Goal: Information Seeking & Learning: Learn about a topic

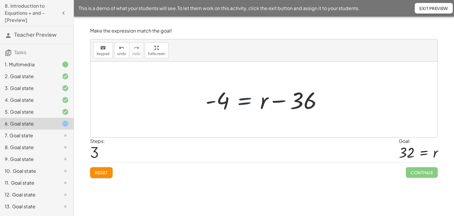
click at [245, 102] on div at bounding box center [266, 99] width 127 height 30
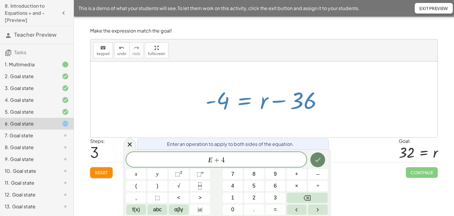
click at [315, 161] on icon "Done" at bounding box center [317, 159] width 7 height 7
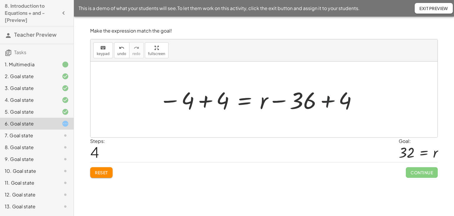
click at [326, 100] on div at bounding box center [258, 99] width 205 height 30
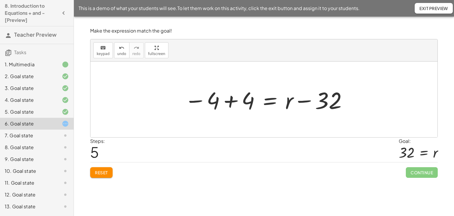
click at [231, 102] on div at bounding box center [267, 99] width 170 height 30
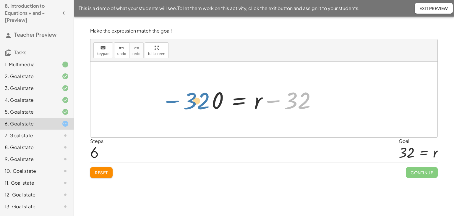
drag, startPoint x: 276, startPoint y: 100, endPoint x: 175, endPoint y: 100, distance: 100.8
click at [175, 100] on div "14 = + r − 18 + 14 − 18 = + r − 18 − 18 + 14 − 18 = + r − 36 - 4 = + r − 36 − 4…" at bounding box center [263, 100] width 347 height 76
click at [239, 101] on div at bounding box center [266, 99] width 115 height 30
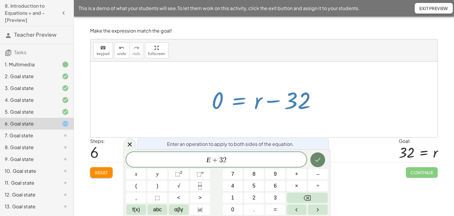
click at [313, 159] on button "Done" at bounding box center [317, 159] width 15 height 15
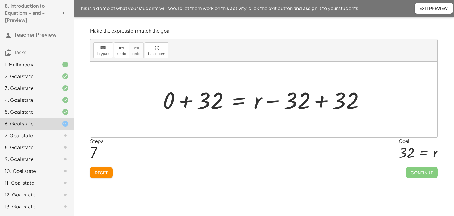
click at [187, 102] on div at bounding box center [266, 99] width 212 height 30
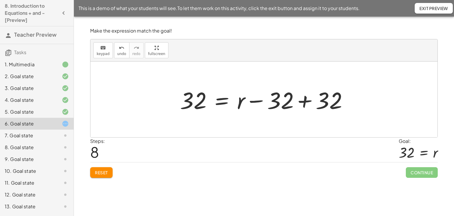
click at [302, 101] on div at bounding box center [266, 99] width 178 height 30
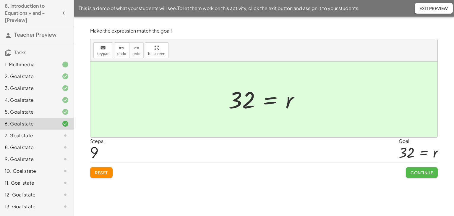
click at [424, 174] on button "Continue" at bounding box center [422, 172] width 32 height 11
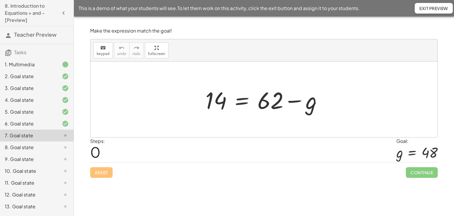
click at [239, 101] on div at bounding box center [267, 99] width 128 height 30
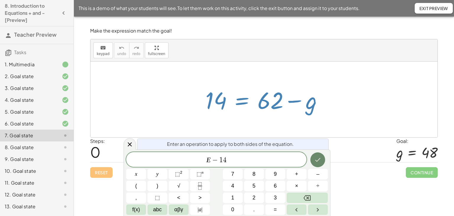
click at [317, 162] on icon "Done" at bounding box center [317, 159] width 7 height 7
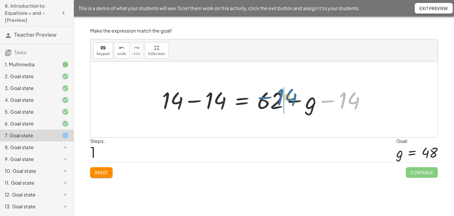
drag, startPoint x: 330, startPoint y: 101, endPoint x: 279, endPoint y: 101, distance: 51.2
click at [276, 101] on div at bounding box center [266, 99] width 214 height 30
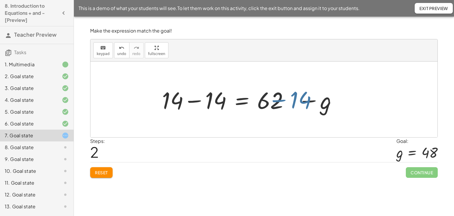
click at [283, 101] on div at bounding box center [266, 99] width 214 height 30
click at [295, 102] on div at bounding box center [266, 99] width 214 height 30
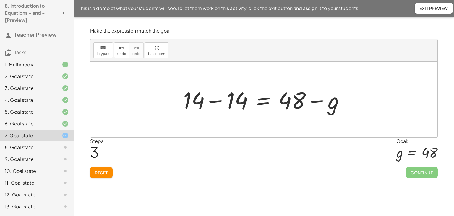
click at [217, 100] on div at bounding box center [266, 99] width 172 height 30
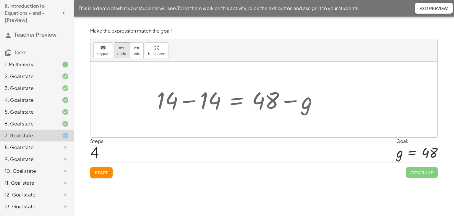
drag, startPoint x: 124, startPoint y: 50, endPoint x: 124, endPoint y: 53, distance: 3.0
click at [124, 51] on button "undo undo" at bounding box center [121, 50] width 15 height 16
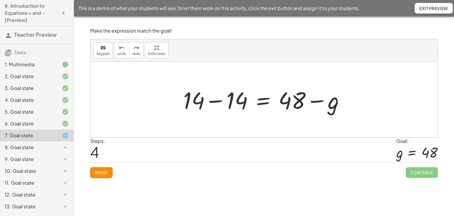
click at [219, 101] on div at bounding box center [266, 99] width 172 height 30
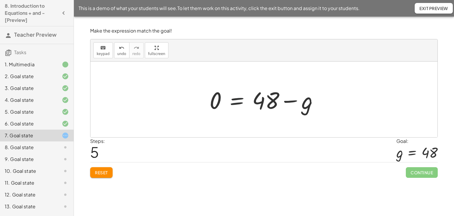
click at [235, 100] on div at bounding box center [266, 99] width 119 height 30
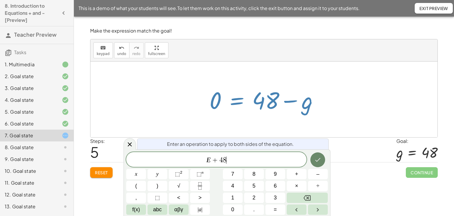
click at [323, 159] on button "Done" at bounding box center [317, 159] width 15 height 15
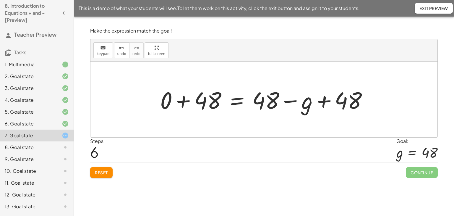
drag, startPoint x: 184, startPoint y: 102, endPoint x: 208, endPoint y: 100, distance: 23.7
click at [184, 102] on div at bounding box center [266, 99] width 218 height 30
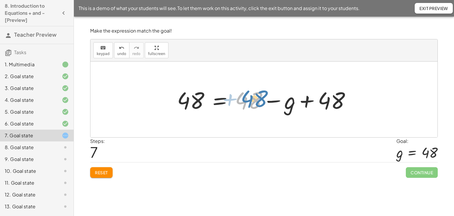
drag, startPoint x: 250, startPoint y: 97, endPoint x: 255, endPoint y: 96, distance: 5.9
click at [255, 96] on div at bounding box center [266, 99] width 184 height 30
drag, startPoint x: 108, startPoint y: 174, endPoint x: 105, endPoint y: 171, distance: 4.6
click at [107, 172] on span "Reset" at bounding box center [101, 172] width 13 height 5
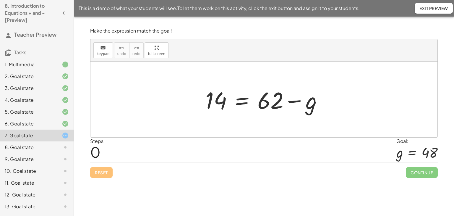
click at [240, 101] on div at bounding box center [267, 99] width 128 height 30
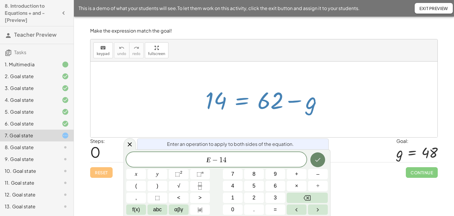
click at [310, 158] on button "Done" at bounding box center [317, 159] width 15 height 15
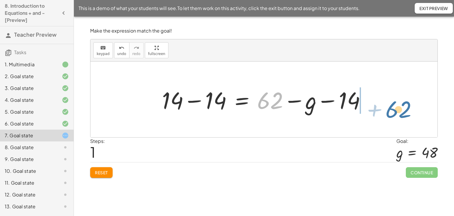
drag, startPoint x: 267, startPoint y: 100, endPoint x: 386, endPoint y: 101, distance: 118.9
click at [392, 105] on div "14 = + 62 − g + 62 14 = + 62 − g + − 14 − 14" at bounding box center [263, 100] width 347 height 76
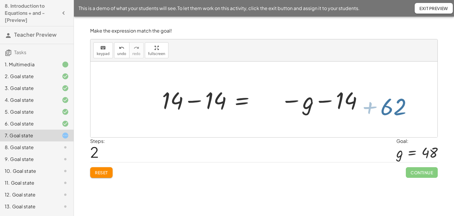
click at [385, 100] on div at bounding box center [275, 99] width 232 height 30
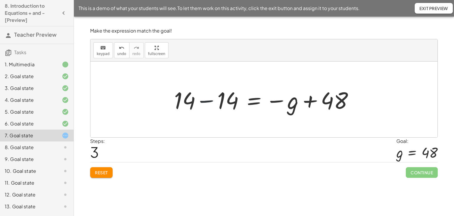
click at [208, 101] on div at bounding box center [266, 99] width 190 height 30
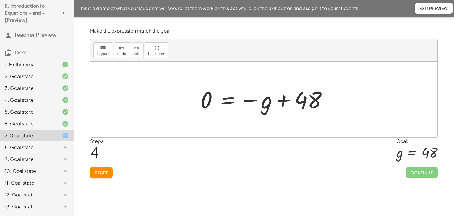
click at [224, 95] on div at bounding box center [267, 99] width 138 height 29
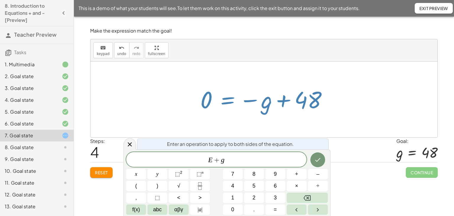
click at [318, 160] on icon "Done" at bounding box center [317, 159] width 7 height 7
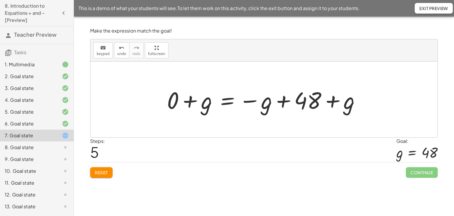
click at [189, 101] on div at bounding box center [266, 99] width 204 height 30
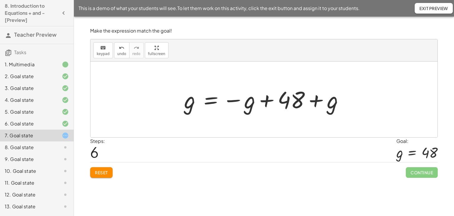
drag, startPoint x: 266, startPoint y: 104, endPoint x: 252, endPoint y: 103, distance: 14.2
click at [266, 104] on div at bounding box center [266, 99] width 170 height 29
drag, startPoint x: 248, startPoint y: 103, endPoint x: 331, endPoint y: 102, distance: 82.8
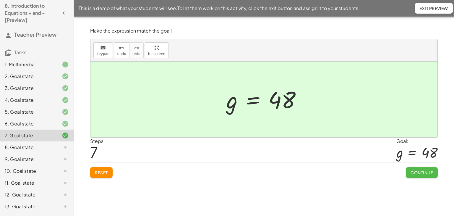
click at [416, 170] on span "Continue" at bounding box center [422, 172] width 22 height 5
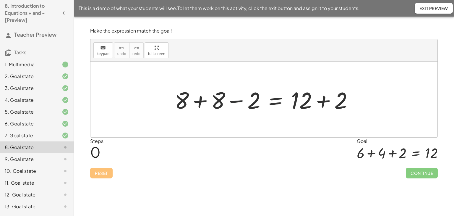
drag, startPoint x: 240, startPoint y: 99, endPoint x: 246, endPoint y: 111, distance: 13.8
click at [240, 99] on div at bounding box center [266, 99] width 189 height 30
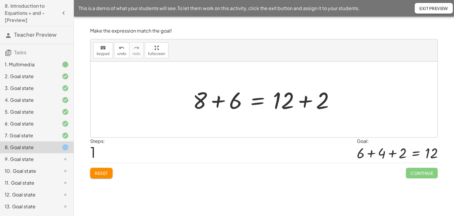
click at [256, 101] on div at bounding box center [266, 99] width 153 height 30
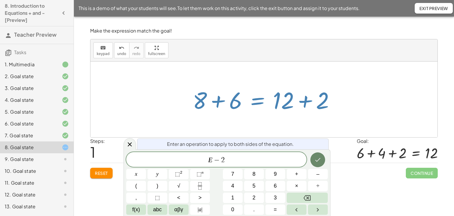
click at [316, 159] on icon "Done" at bounding box center [317, 159] width 7 height 7
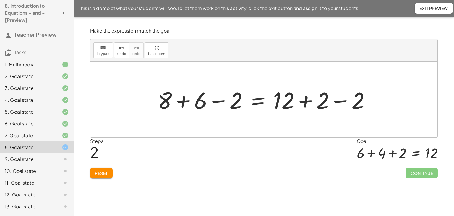
click at [342, 102] on div at bounding box center [266, 99] width 223 height 30
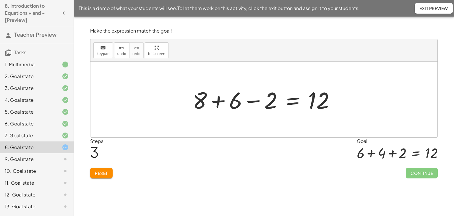
click at [250, 101] on div at bounding box center [266, 99] width 153 height 30
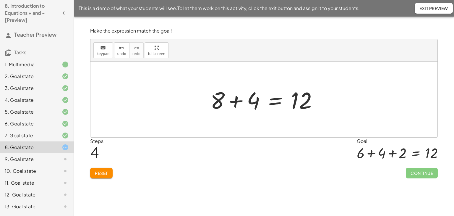
click at [109, 169] on button "Reset" at bounding box center [101, 173] width 22 height 11
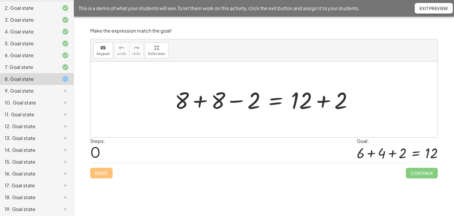
scroll to position [70, 0]
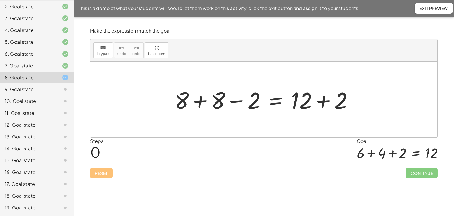
click at [277, 101] on div at bounding box center [266, 99] width 189 height 30
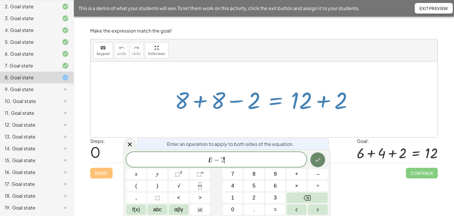
click at [318, 164] on button "Done" at bounding box center [317, 159] width 15 height 15
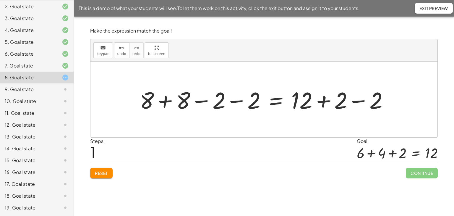
drag, startPoint x: 358, startPoint y: 102, endPoint x: 356, endPoint y: 105, distance: 3.3
click at [358, 102] on div at bounding box center [266, 99] width 259 height 30
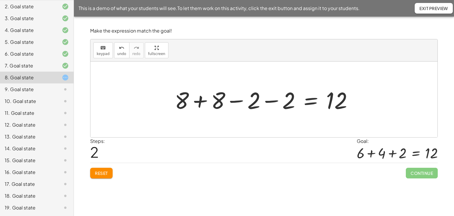
click at [269, 100] on div at bounding box center [266, 99] width 189 height 30
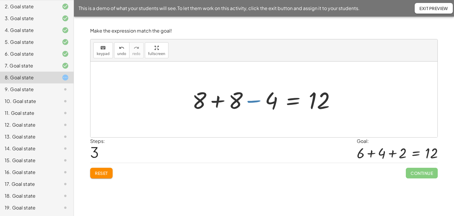
click at [253, 101] on div at bounding box center [266, 99] width 154 height 30
click at [255, 101] on div at bounding box center [266, 99] width 154 height 30
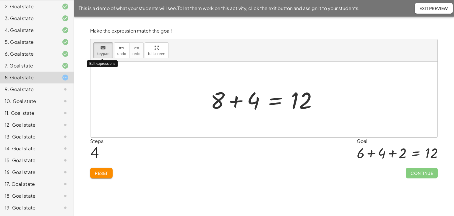
drag, startPoint x: 93, startPoint y: 50, endPoint x: 113, endPoint y: 59, distance: 21.6
click at [93, 50] on button "keyboard keypad" at bounding box center [103, 50] width 20 height 16
click at [215, 101] on div at bounding box center [218, 100] width 14 height 28
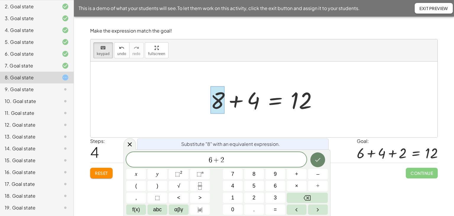
click at [316, 160] on icon "Done" at bounding box center [317, 159] width 7 height 7
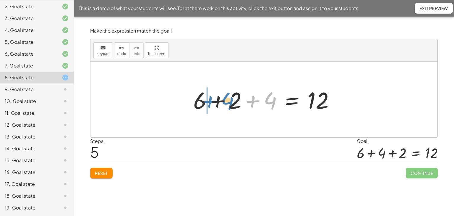
drag, startPoint x: 251, startPoint y: 102, endPoint x: 209, endPoint y: 102, distance: 41.4
click at [209, 102] on div at bounding box center [265, 99] width 151 height 30
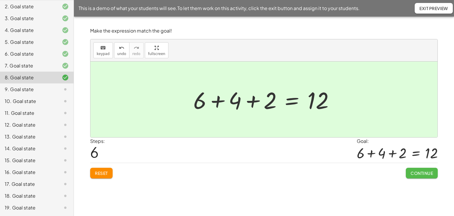
click at [414, 171] on span "Continue" at bounding box center [422, 172] width 22 height 5
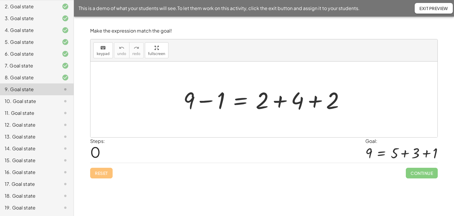
click at [243, 99] on div at bounding box center [266, 99] width 172 height 30
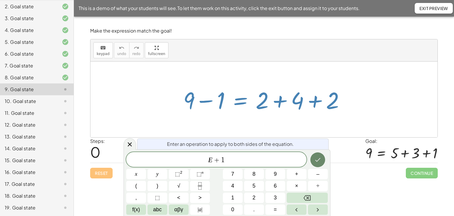
click at [321, 160] on icon "Done" at bounding box center [317, 159] width 7 height 7
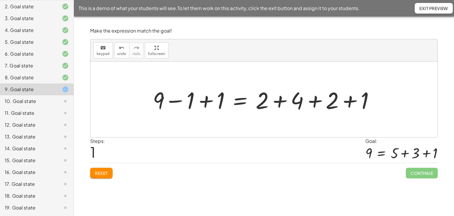
click at [204, 102] on div at bounding box center [266, 99] width 232 height 30
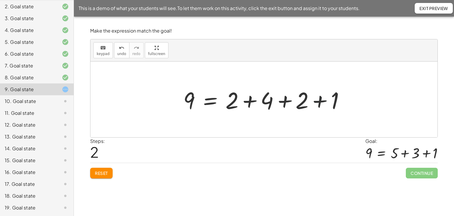
click at [319, 98] on div at bounding box center [266, 99] width 172 height 30
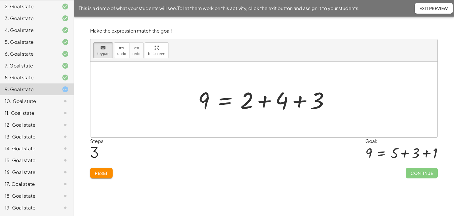
drag, startPoint x: 101, startPoint y: 51, endPoint x: 297, endPoint y: 99, distance: 202.3
click at [102, 52] on span "keypad" at bounding box center [103, 54] width 13 height 4
click at [280, 102] on div at bounding box center [270, 101] width 35 height 26
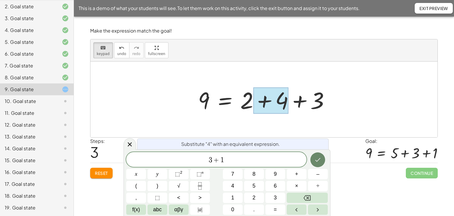
click at [313, 161] on button "Done" at bounding box center [317, 159] width 15 height 15
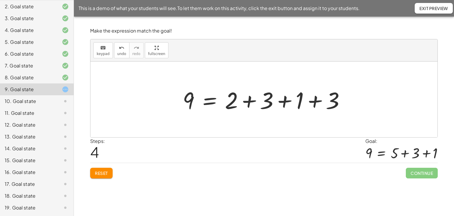
click at [252, 101] on div at bounding box center [266, 99] width 173 height 30
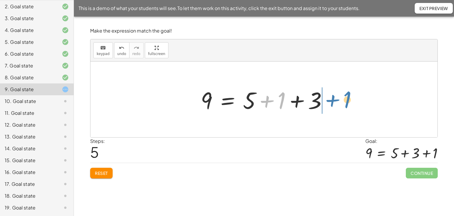
drag, startPoint x: 267, startPoint y: 101, endPoint x: 331, endPoint y: 104, distance: 64.0
click at [332, 101] on div at bounding box center [266, 99] width 137 height 30
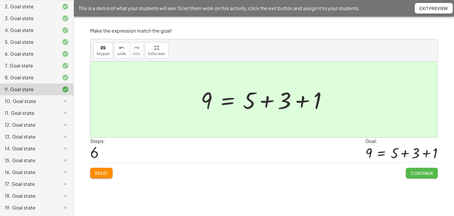
click at [419, 172] on span "Continue" at bounding box center [422, 172] width 22 height 5
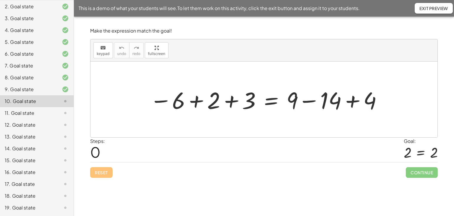
click at [231, 98] on div at bounding box center [266, 99] width 239 height 30
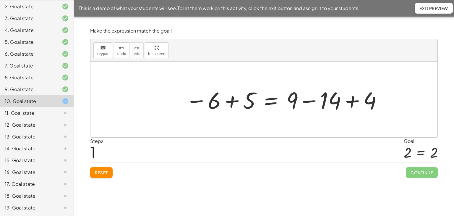
click at [231, 102] on div at bounding box center [284, 99] width 203 height 30
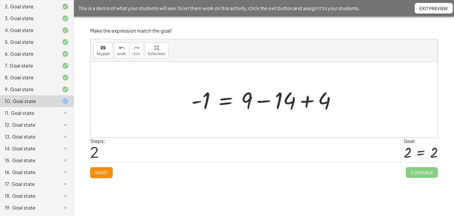
click at [304, 101] on div at bounding box center [266, 99] width 156 height 30
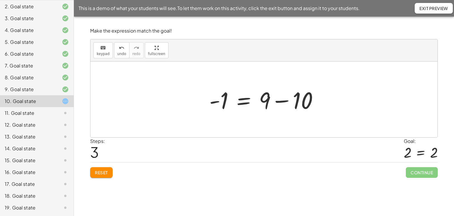
click at [277, 101] on div at bounding box center [266, 99] width 120 height 30
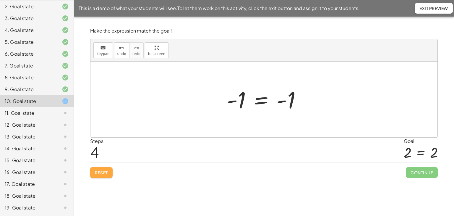
click at [111, 173] on button "Reset" at bounding box center [101, 172] width 22 height 11
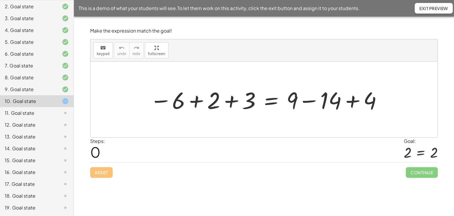
click at [271, 102] on div at bounding box center [266, 99] width 239 height 30
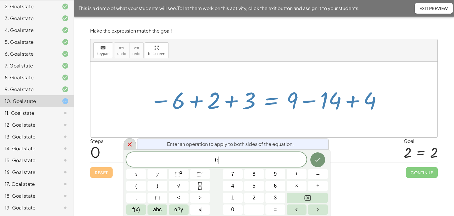
click at [132, 145] on icon at bounding box center [129, 144] width 7 height 7
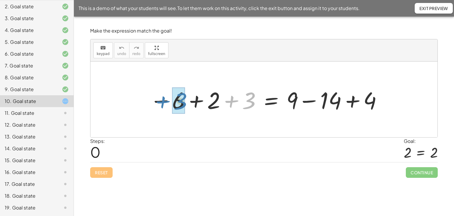
drag, startPoint x: 231, startPoint y: 100, endPoint x: 162, endPoint y: 100, distance: 68.6
click at [162, 100] on div at bounding box center [266, 99] width 239 height 30
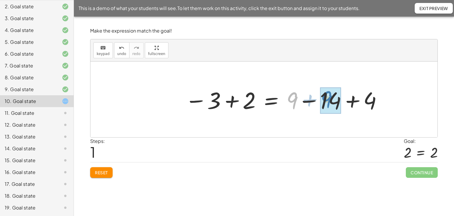
drag, startPoint x: 291, startPoint y: 101, endPoint x: 325, endPoint y: 100, distance: 34.3
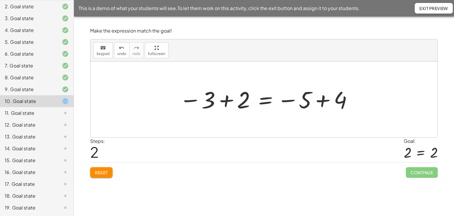
click at [321, 99] on div at bounding box center [266, 99] width 179 height 29
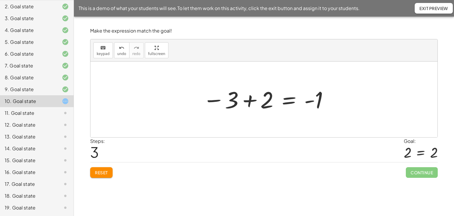
click at [285, 101] on div at bounding box center [266, 99] width 133 height 29
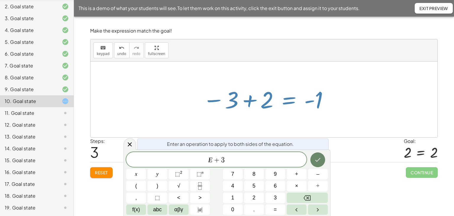
click at [317, 158] on icon "Done" at bounding box center [317, 159] width 7 height 7
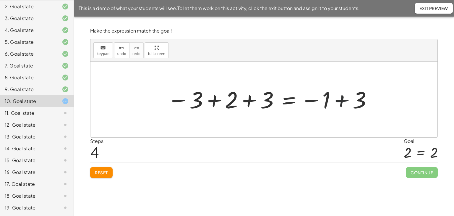
click at [344, 99] on div at bounding box center [269, 99] width 211 height 29
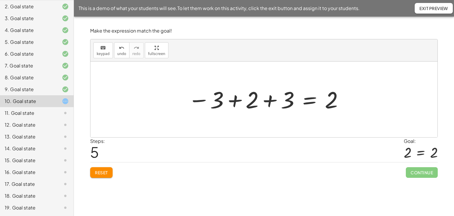
click at [235, 101] on div at bounding box center [266, 99] width 162 height 29
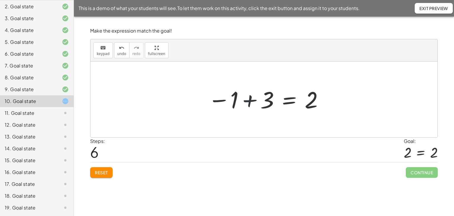
click at [247, 101] on div at bounding box center [266, 99] width 122 height 29
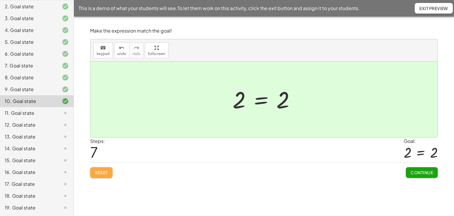
click at [105, 172] on span "Reset" at bounding box center [101, 172] width 13 height 5
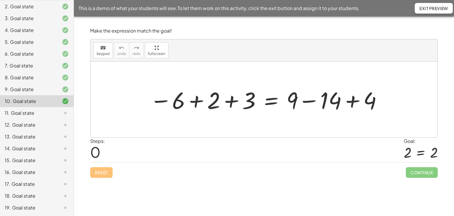
click at [196, 102] on div at bounding box center [266, 99] width 239 height 30
click at [229, 101] on div at bounding box center [284, 99] width 204 height 30
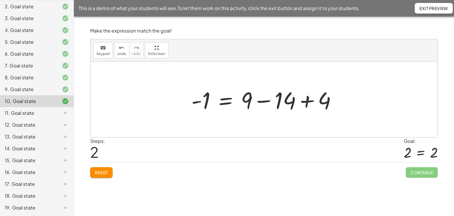
drag, startPoint x: 263, startPoint y: 100, endPoint x: 278, endPoint y: 105, distance: 15.2
click at [263, 101] on div at bounding box center [266, 99] width 156 height 30
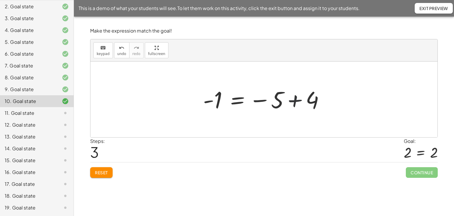
click at [292, 100] on div at bounding box center [266, 99] width 132 height 29
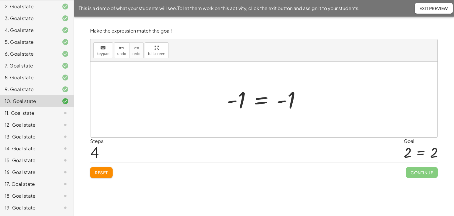
click at [263, 100] on div at bounding box center [266, 99] width 85 height 29
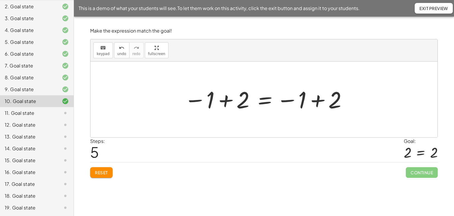
click at [223, 99] on div at bounding box center [266, 99] width 170 height 29
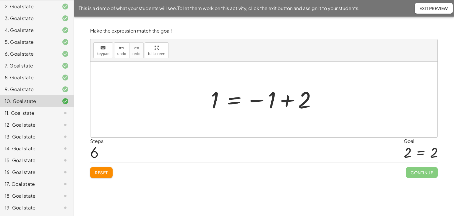
click at [286, 100] on div at bounding box center [266, 99] width 117 height 29
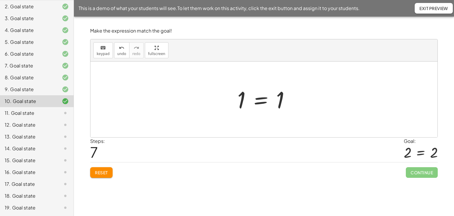
click at [105, 171] on span "Reset" at bounding box center [101, 172] width 13 height 5
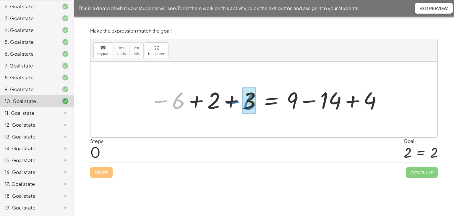
drag, startPoint x: 177, startPoint y: 96, endPoint x: 249, endPoint y: 97, distance: 71.3
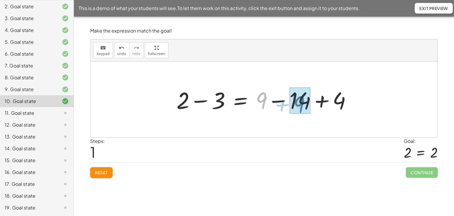
drag, startPoint x: 261, startPoint y: 98, endPoint x: 289, endPoint y: 98, distance: 27.5
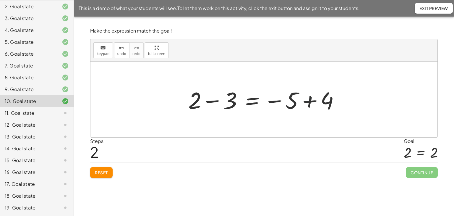
drag, startPoint x: 310, startPoint y: 100, endPoint x: 314, endPoint y: 101, distance: 3.7
click at [312, 100] on div at bounding box center [265, 99] width 161 height 30
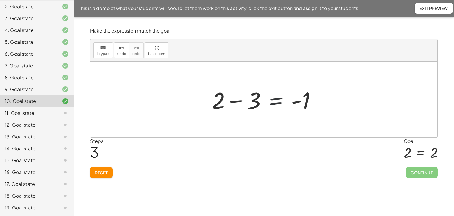
click at [276, 99] on div at bounding box center [266, 99] width 114 height 30
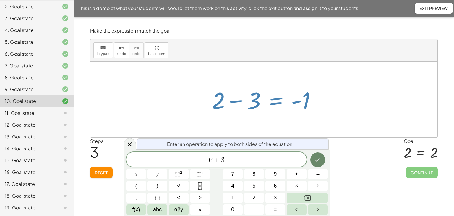
click at [316, 163] on icon "Done" at bounding box center [317, 159] width 7 height 7
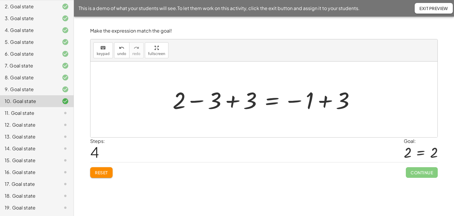
click at [324, 100] on div at bounding box center [266, 99] width 193 height 30
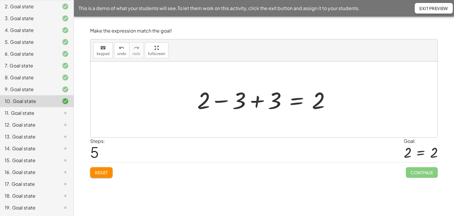
drag, startPoint x: 255, startPoint y: 102, endPoint x: 258, endPoint y: 122, distance: 19.7
click at [255, 102] on div at bounding box center [266, 99] width 144 height 30
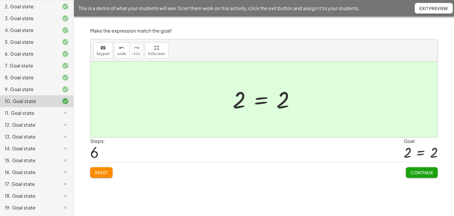
drag, startPoint x: 421, startPoint y: 172, endPoint x: 415, endPoint y: 172, distance: 5.9
click at [421, 172] on span "Continue" at bounding box center [422, 172] width 22 height 5
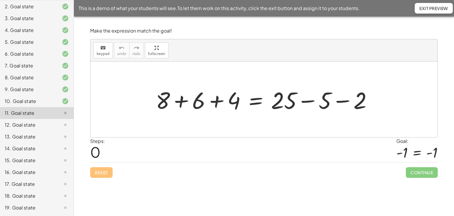
click at [343, 102] on div at bounding box center [266, 99] width 227 height 30
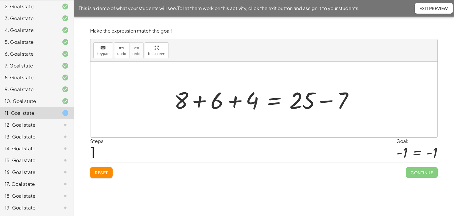
click at [323, 102] on div at bounding box center [266, 99] width 190 height 30
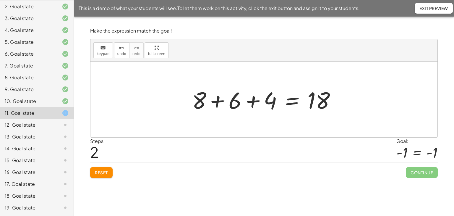
click at [251, 100] on div at bounding box center [266, 99] width 154 height 30
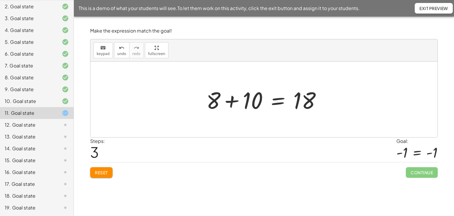
click at [231, 99] on div at bounding box center [266, 99] width 126 height 30
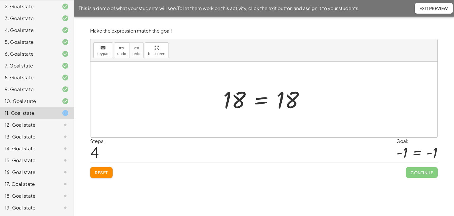
click at [260, 101] on div at bounding box center [266, 99] width 92 height 29
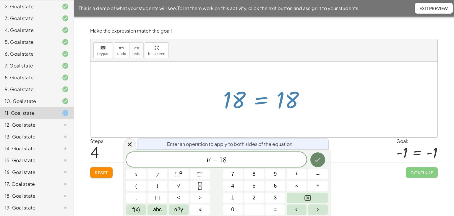
click at [317, 164] on button "Done" at bounding box center [317, 159] width 15 height 15
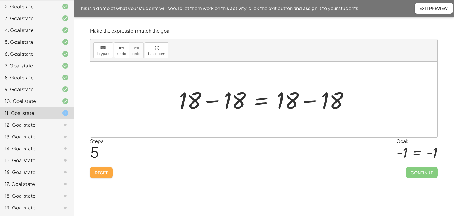
click at [95, 174] on button "Reset" at bounding box center [101, 172] width 22 height 11
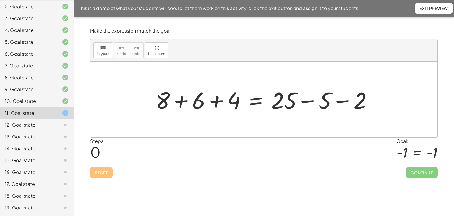
drag, startPoint x: 217, startPoint y: 101, endPoint x: 226, endPoint y: 98, distance: 9.7
click at [218, 100] on div at bounding box center [266, 99] width 227 height 30
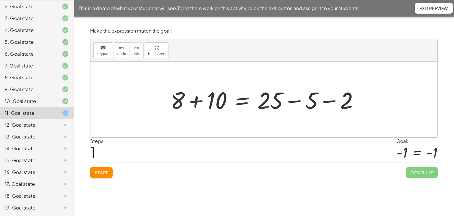
click at [308, 101] on div at bounding box center [267, 99] width 199 height 30
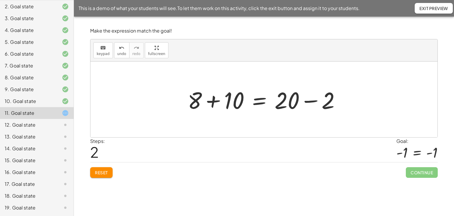
click at [258, 102] on div at bounding box center [266, 99] width 163 height 30
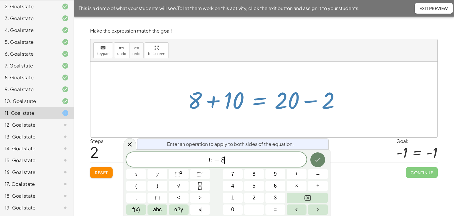
click at [316, 155] on button "Done" at bounding box center [317, 159] width 15 height 15
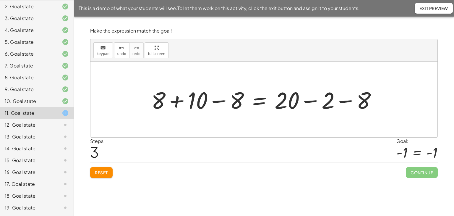
click at [179, 101] on div at bounding box center [266, 99] width 236 height 30
click at [221, 101] on div at bounding box center [283, 99] width 202 height 30
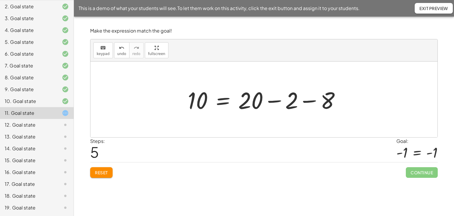
click at [269, 101] on div at bounding box center [266, 99] width 163 height 30
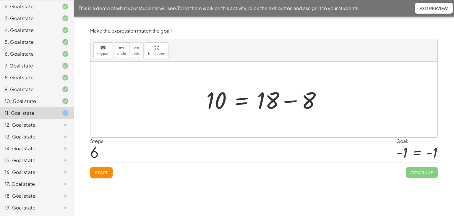
click at [269, 101] on div at bounding box center [266, 99] width 126 height 30
click at [288, 101] on div at bounding box center [266, 99] width 126 height 30
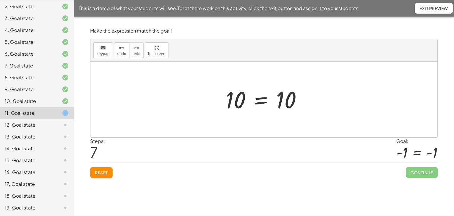
click at [261, 98] on div at bounding box center [266, 99] width 87 height 29
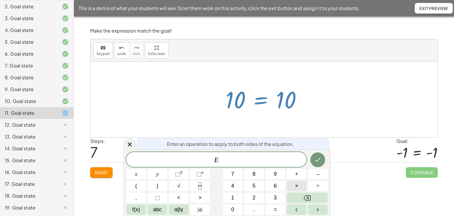
click at [298, 186] on span "×" at bounding box center [296, 186] width 3 height 8
click at [322, 161] on button "Done" at bounding box center [317, 159] width 15 height 15
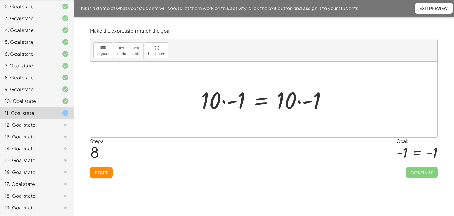
drag, startPoint x: 223, startPoint y: 100, endPoint x: 226, endPoint y: 100, distance: 3.3
click at [223, 99] on div at bounding box center [266, 99] width 136 height 30
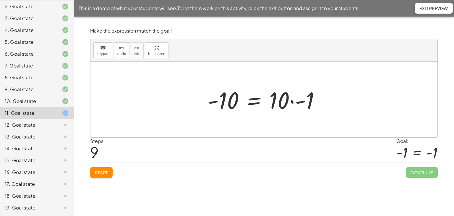
click at [292, 102] on div at bounding box center [266, 99] width 122 height 30
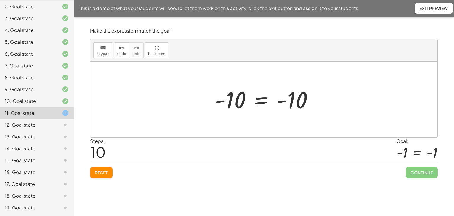
drag, startPoint x: 261, startPoint y: 99, endPoint x: 265, endPoint y: 103, distance: 5.9
click at [261, 99] on div at bounding box center [266, 99] width 109 height 29
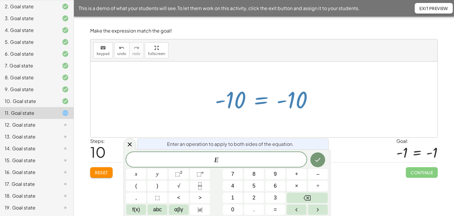
drag, startPoint x: 129, startPoint y: 143, endPoint x: 104, endPoint y: 164, distance: 32.5
click at [129, 143] on icon at bounding box center [130, 144] width 4 height 4
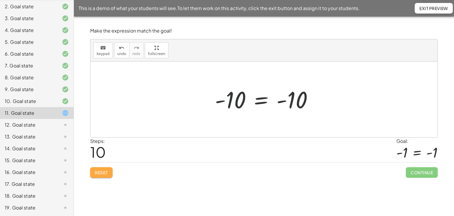
click at [105, 170] on span "Reset" at bounding box center [101, 172] width 13 height 5
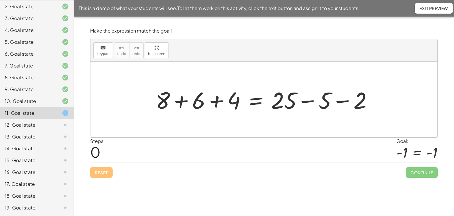
click at [183, 102] on div at bounding box center [266, 99] width 227 height 30
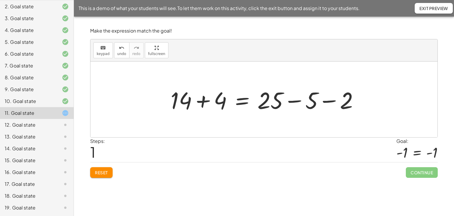
drag, startPoint x: 217, startPoint y: 100, endPoint x: 222, endPoint y: 100, distance: 5.6
click at [217, 100] on div at bounding box center [267, 99] width 199 height 30
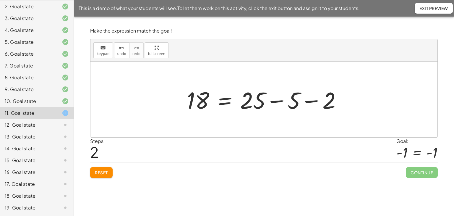
drag, startPoint x: 275, startPoint y: 101, endPoint x: 286, endPoint y: 101, distance: 10.6
click at [276, 101] on div at bounding box center [266, 99] width 165 height 30
click at [286, 100] on div at bounding box center [248, 99] width 129 height 30
click at [279, 101] on div at bounding box center [263, 100] width 347 height 76
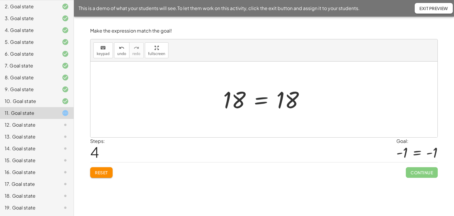
click at [259, 100] on div at bounding box center [266, 99] width 92 height 29
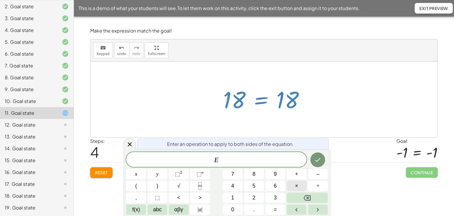
click at [297, 183] on span "×" at bounding box center [296, 186] width 3 height 8
click at [318, 162] on icon "Done" at bounding box center [317, 159] width 7 height 7
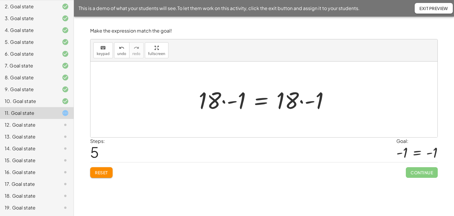
drag, startPoint x: 224, startPoint y: 100, endPoint x: 240, endPoint y: 101, distance: 16.3
click at [224, 100] on div at bounding box center [266, 99] width 141 height 30
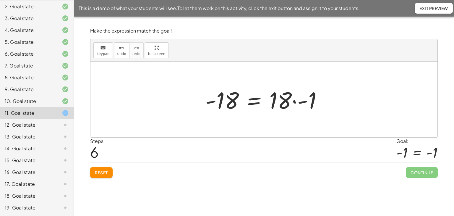
click at [294, 101] on div at bounding box center [266, 99] width 127 height 30
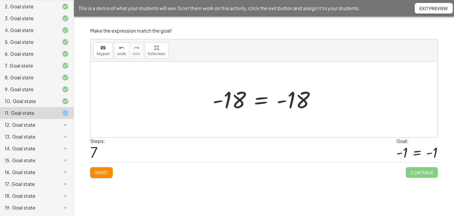
click at [263, 101] on div at bounding box center [267, 99] width 114 height 29
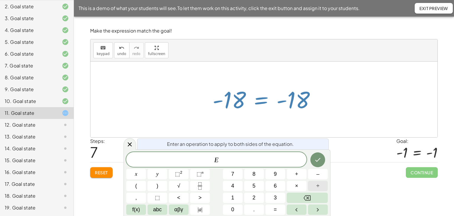
click at [320, 185] on button "÷" at bounding box center [318, 186] width 20 height 10
click at [318, 157] on icon "Done" at bounding box center [317, 159] width 7 height 7
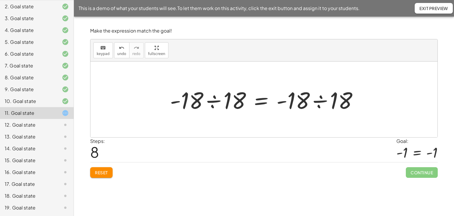
click at [214, 101] on div at bounding box center [266, 99] width 199 height 30
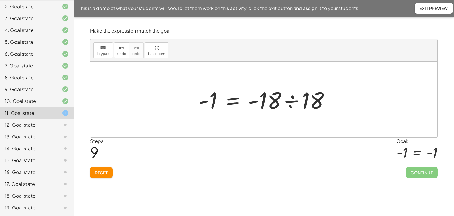
drag, startPoint x: 292, startPoint y: 100, endPoint x: 304, endPoint y: 110, distance: 15.8
click at [292, 100] on div at bounding box center [266, 99] width 142 height 30
